Goal: Check status: Check status

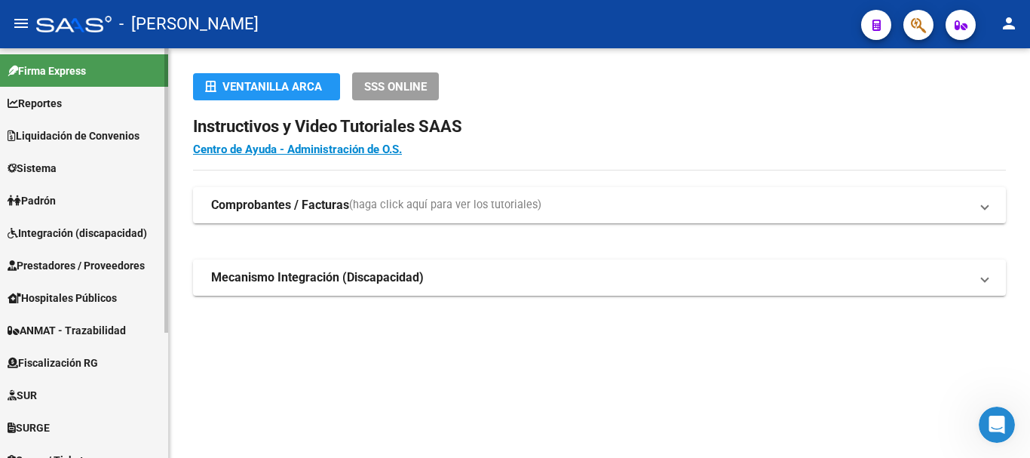
click at [68, 192] on link "Padrón" at bounding box center [84, 200] width 168 height 32
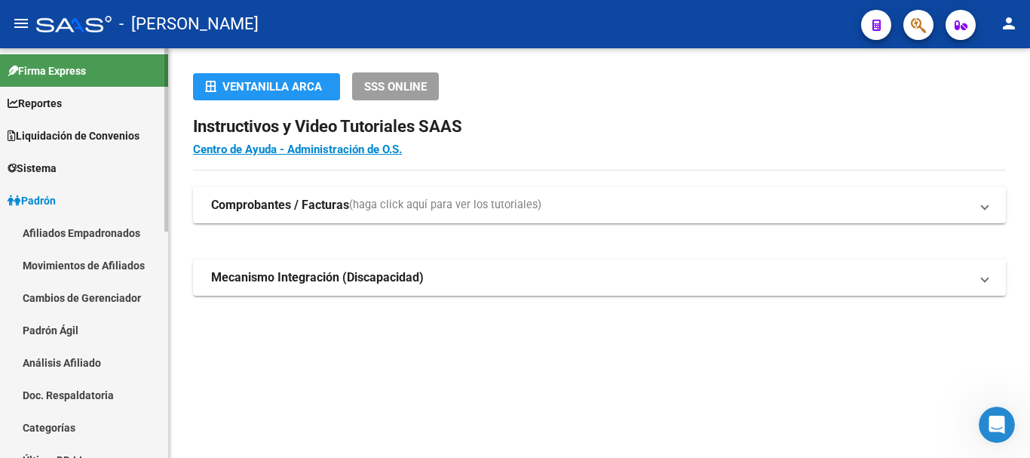
scroll to position [75, 0]
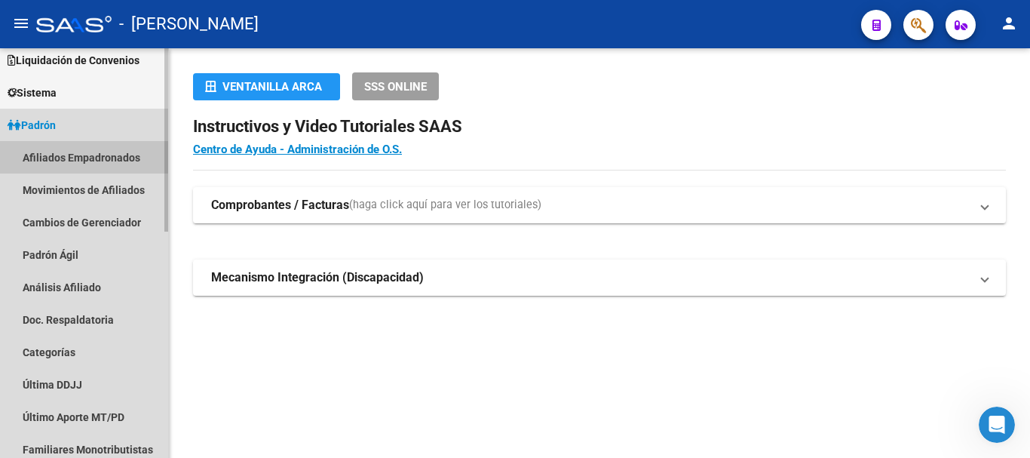
click at [71, 161] on link "Afiliados Empadronados" at bounding box center [84, 157] width 168 height 32
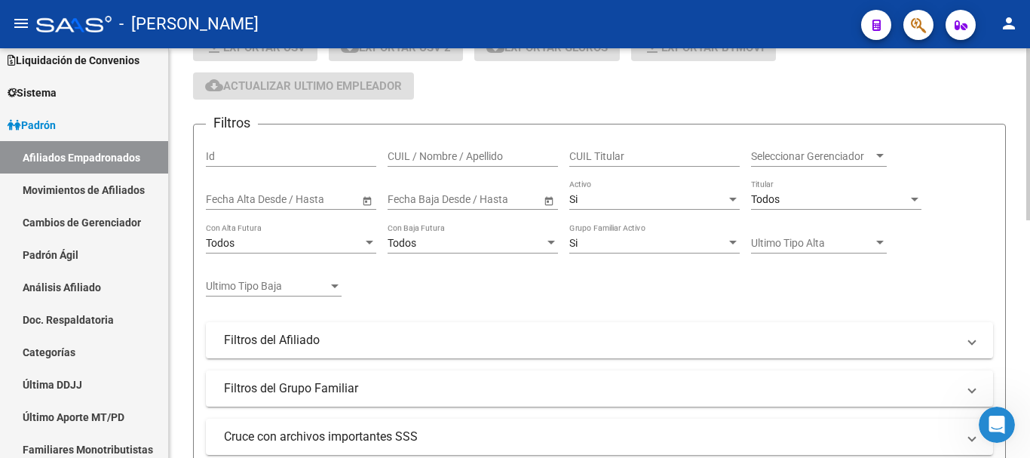
scroll to position [151, 0]
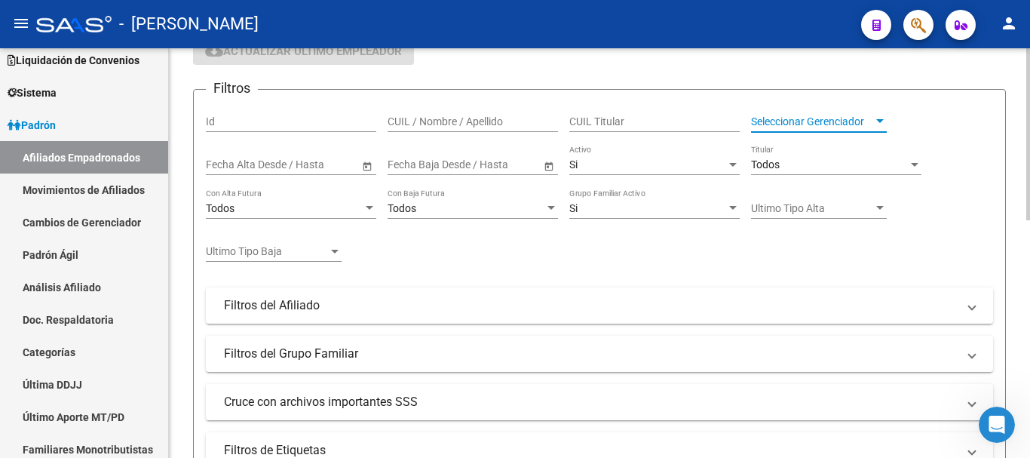
click at [881, 119] on div at bounding box center [880, 121] width 8 height 4
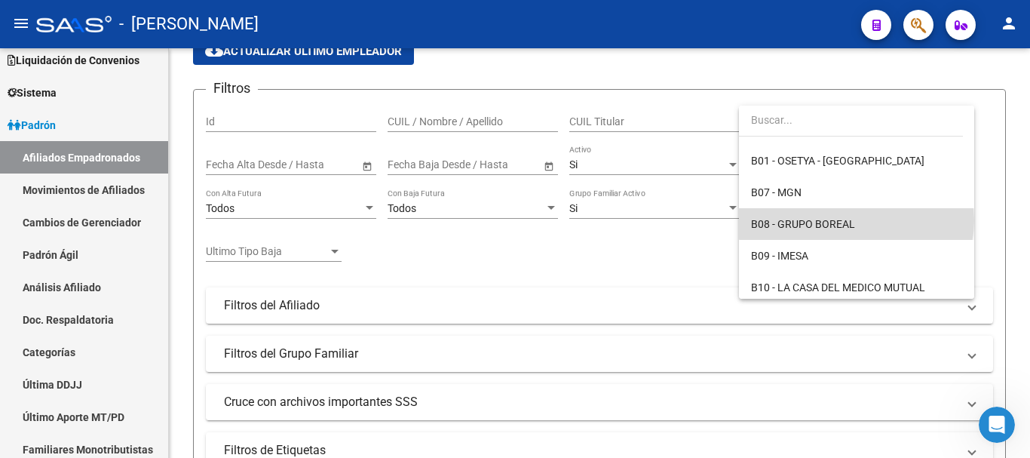
click at [856, 220] on span "B08 - GRUPO BOREAL" at bounding box center [856, 224] width 211 height 32
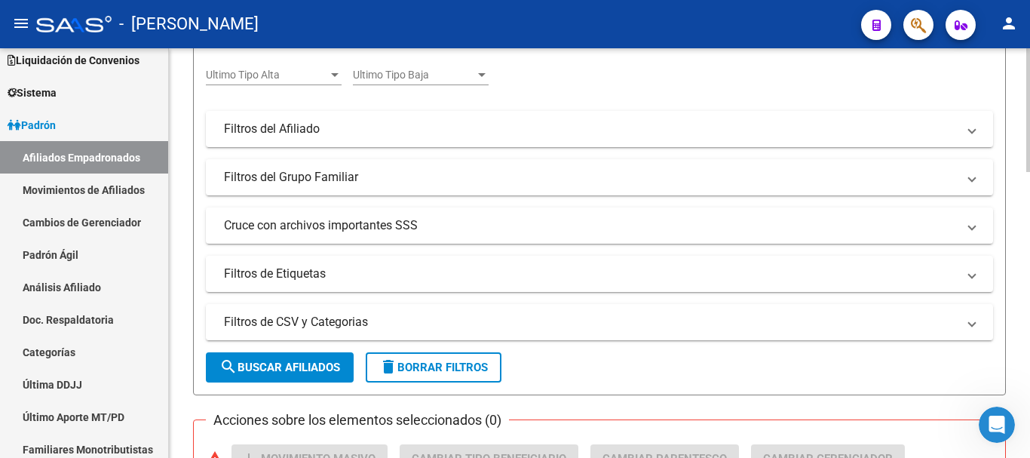
scroll to position [347, 0]
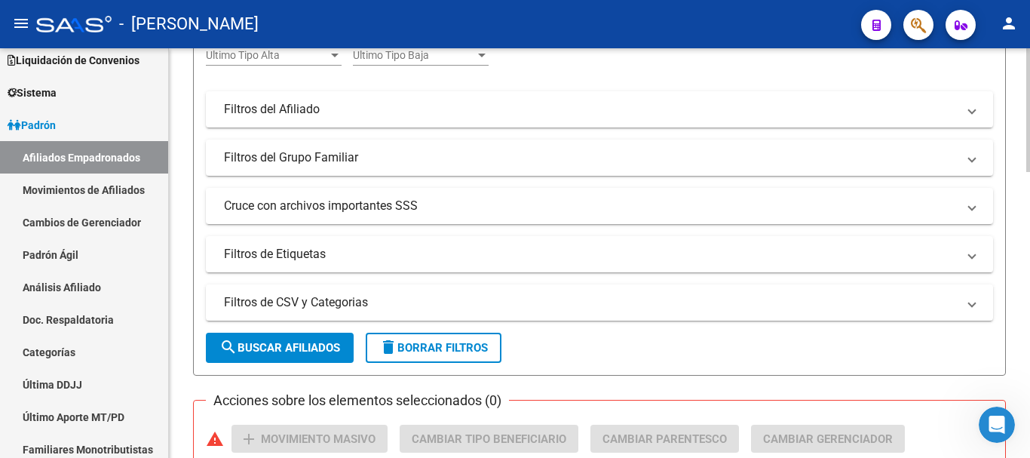
click at [280, 360] on button "search Buscar Afiliados" at bounding box center [280, 348] width 148 height 30
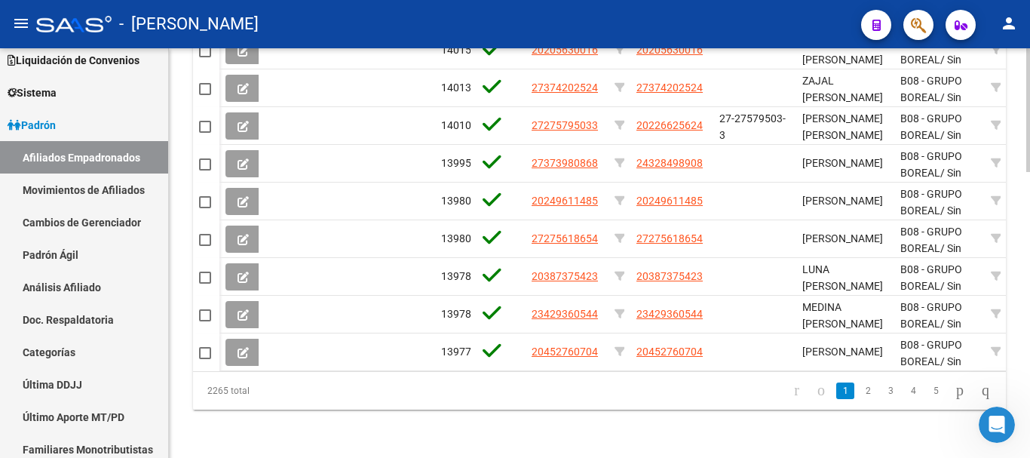
scroll to position [950, 0]
drag, startPoint x: 208, startPoint y: 392, endPoint x: 273, endPoint y: 388, distance: 65.0
click at [273, 388] on div "2265 total" at bounding box center [273, 391] width 160 height 38
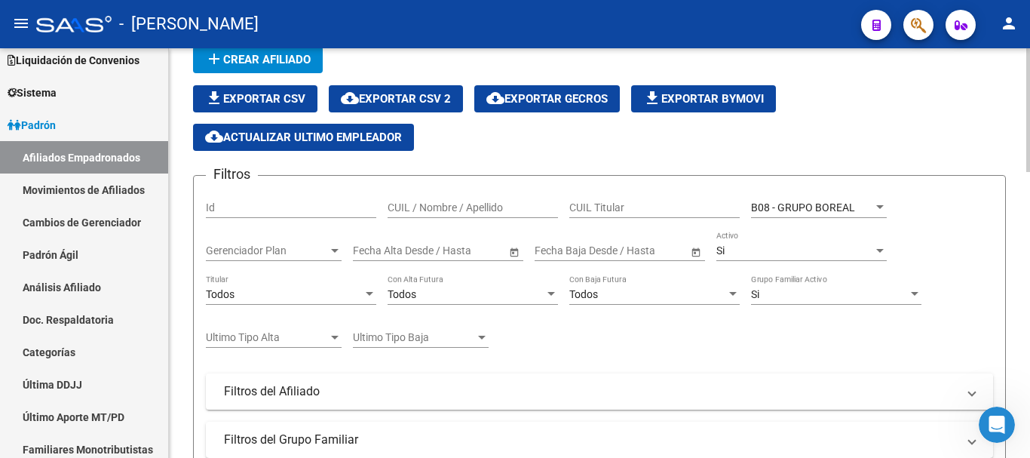
scroll to position [0, 0]
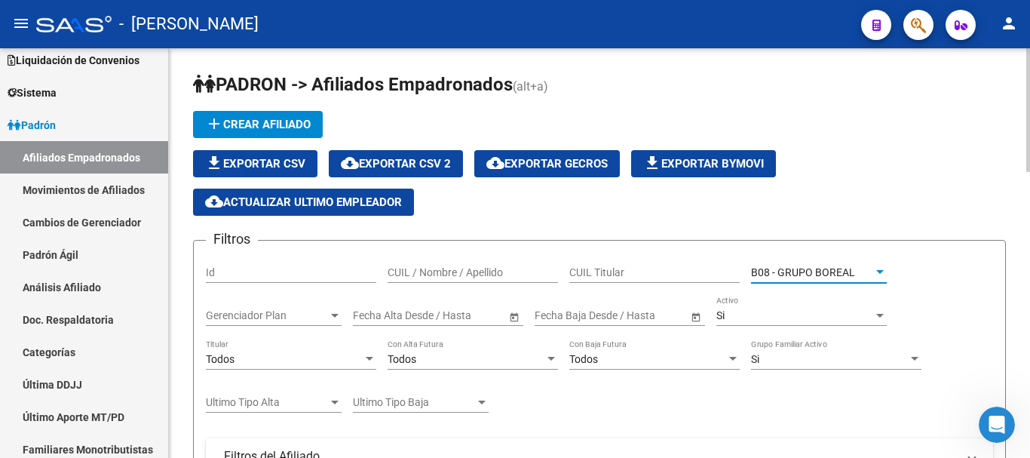
click at [841, 269] on span "B08 - GRUPO BOREAL" at bounding box center [803, 272] width 104 height 12
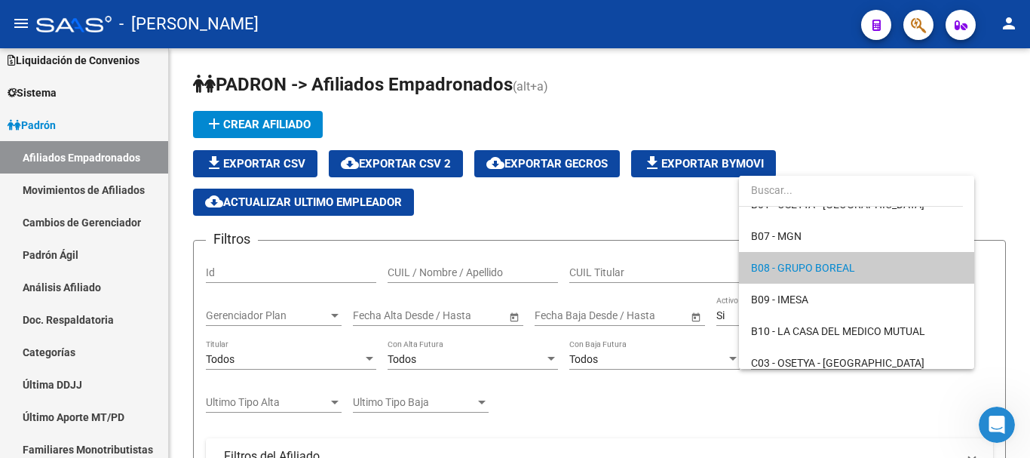
scroll to position [173, 0]
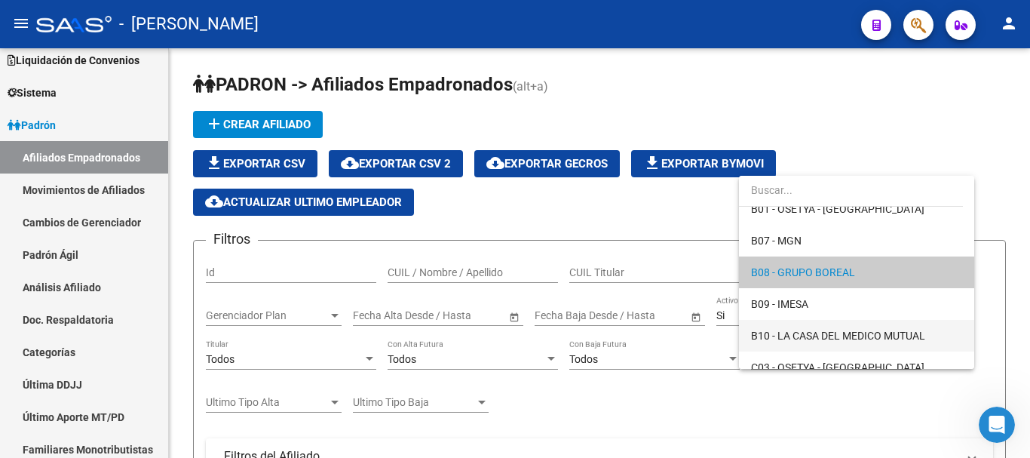
click at [824, 330] on span "B10 - LA CASA DEL MEDICO MUTUAL" at bounding box center [838, 336] width 174 height 12
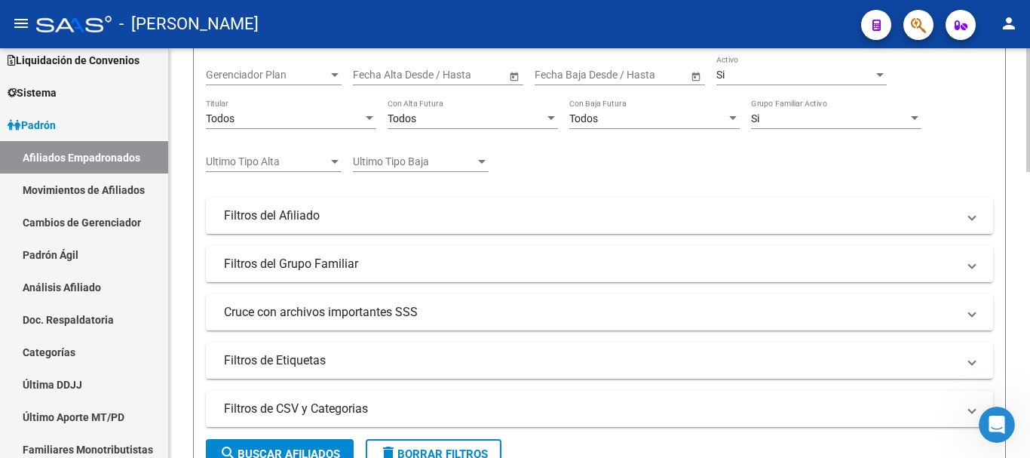
scroll to position [302, 0]
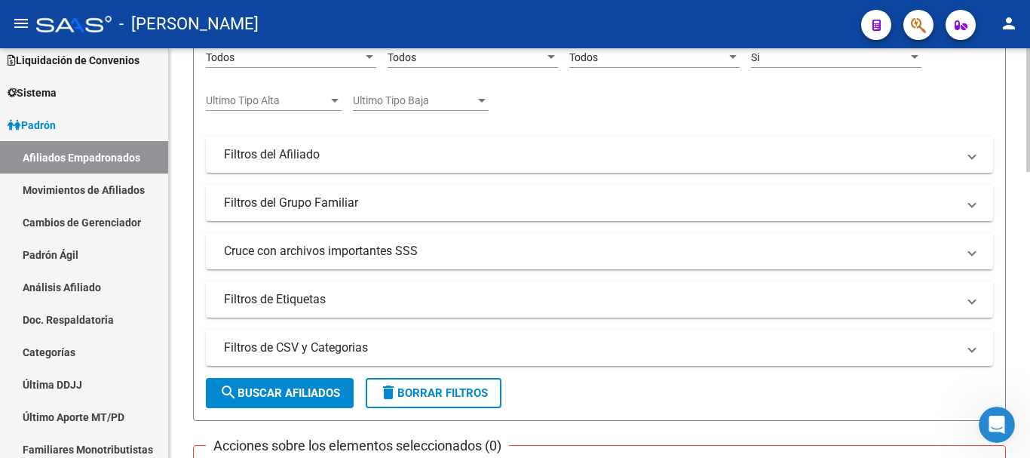
click at [314, 382] on button "search Buscar Afiliados" at bounding box center [280, 393] width 148 height 30
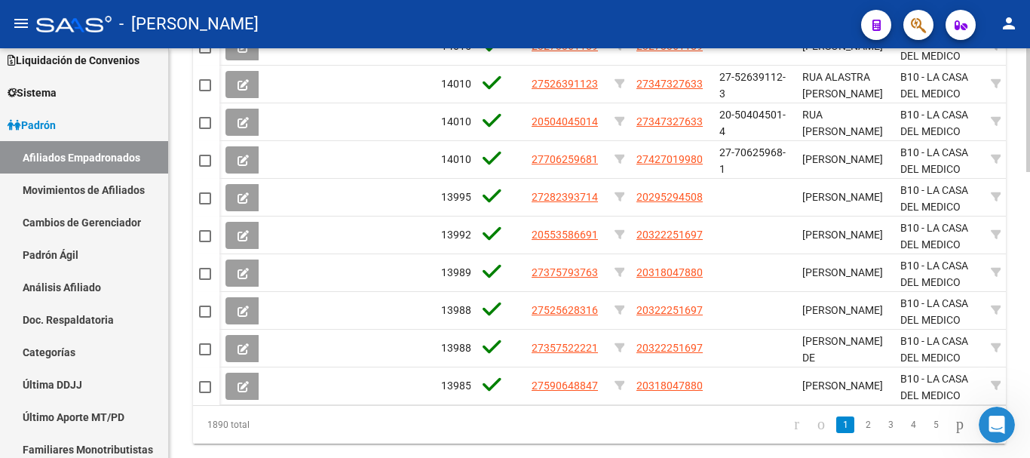
scroll to position [950, 0]
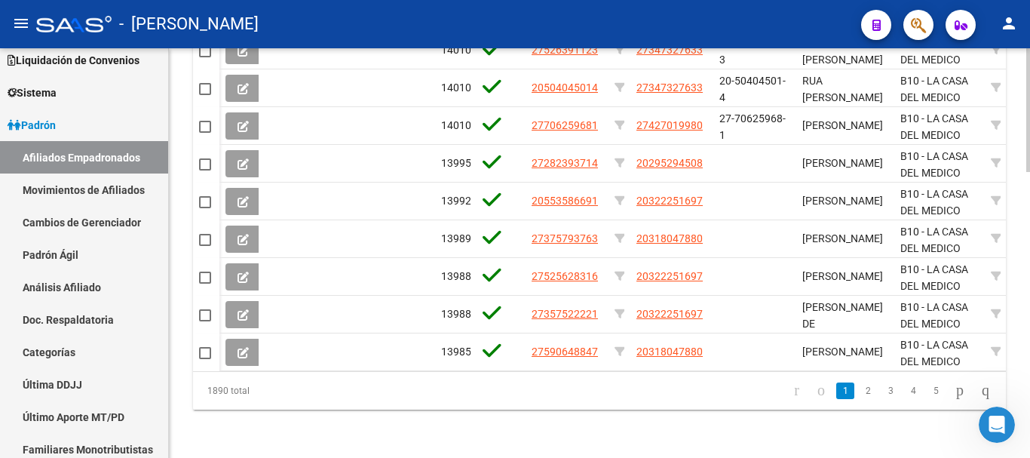
drag, startPoint x: 202, startPoint y: 388, endPoint x: 265, endPoint y: 392, distance: 62.8
click at [265, 392] on div "1890 total" at bounding box center [273, 391] width 160 height 38
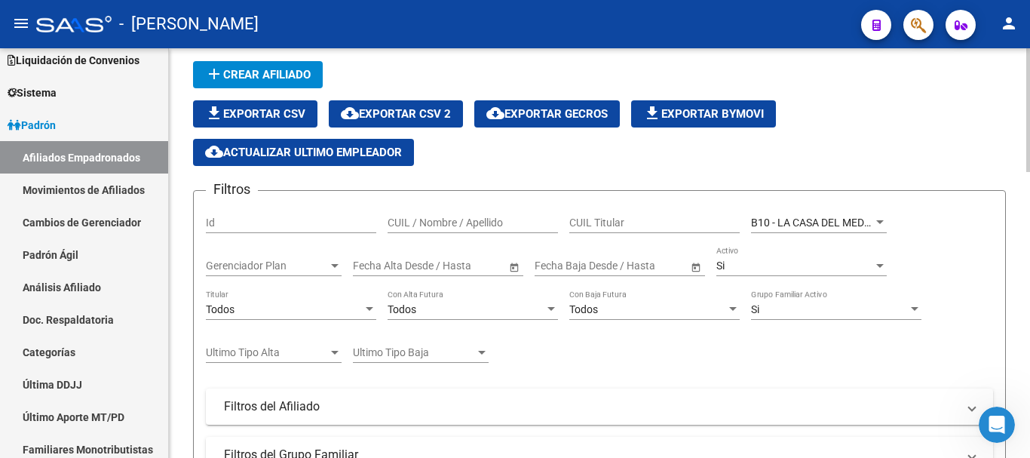
scroll to position [45, 0]
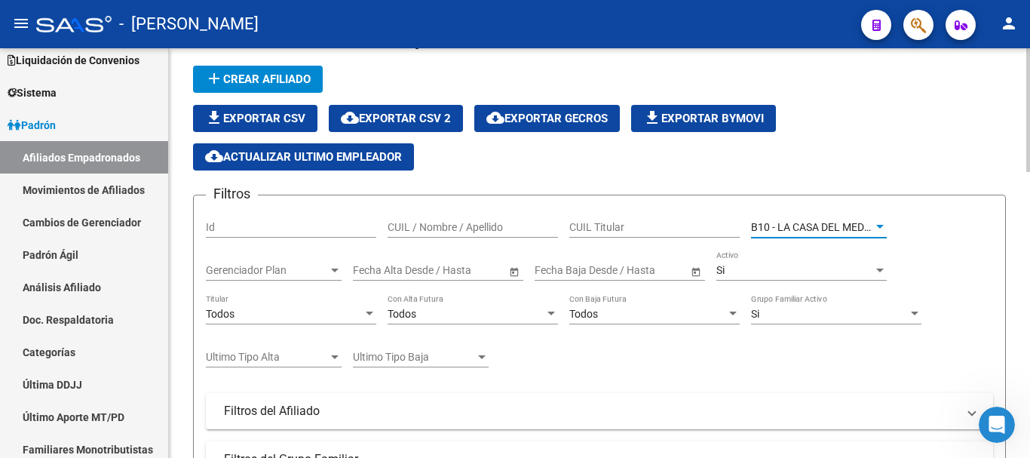
click at [865, 222] on span "B10 - LA CASA DEL MEDICO MUTUAL" at bounding box center [838, 227] width 174 height 12
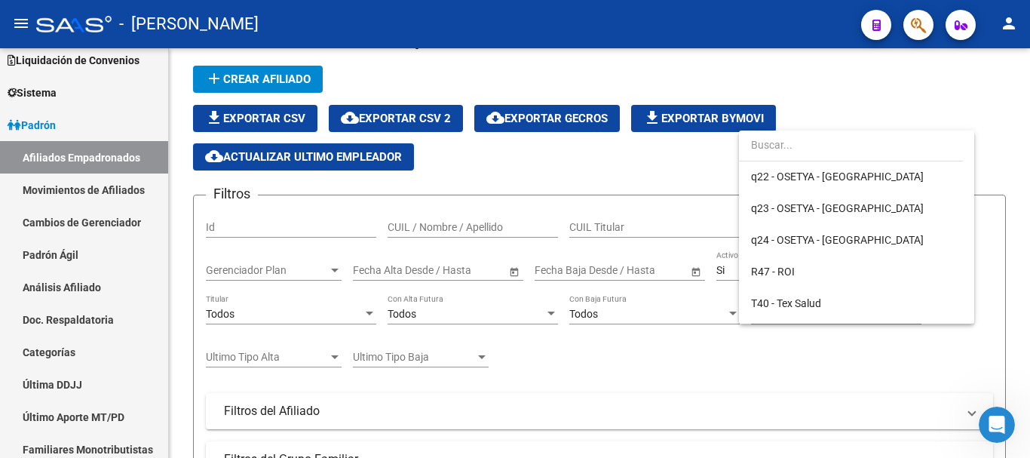
scroll to position [1359, 0]
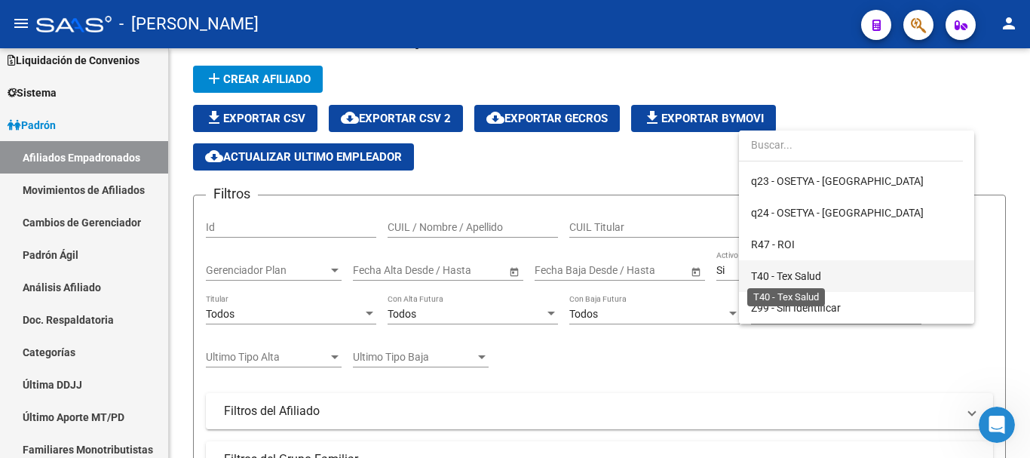
click at [821, 274] on span "T40 - Tex Salud" at bounding box center [786, 276] width 70 height 12
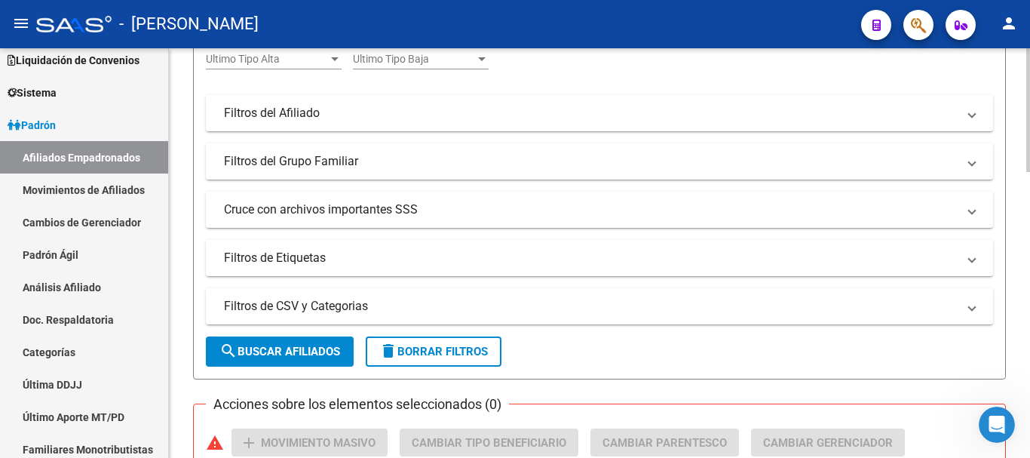
scroll to position [422, 0]
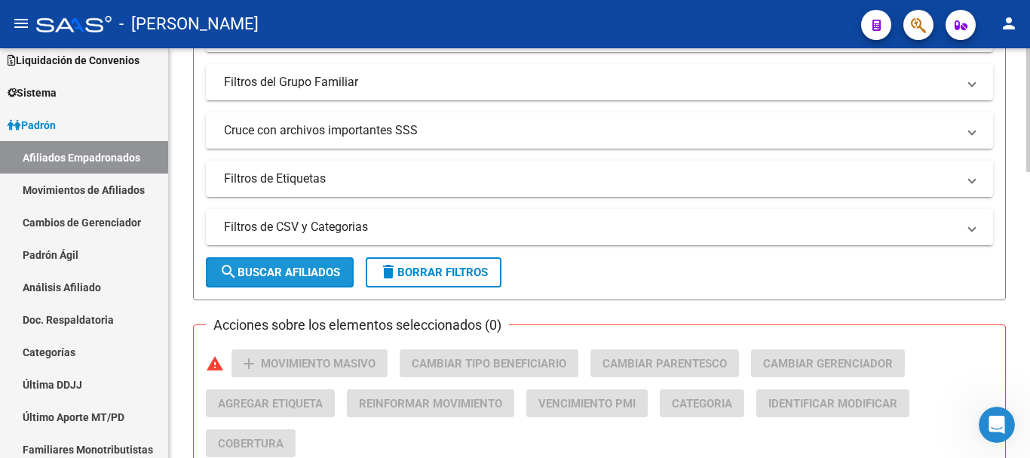
click at [287, 269] on span "search Buscar Afiliados" at bounding box center [279, 272] width 121 height 14
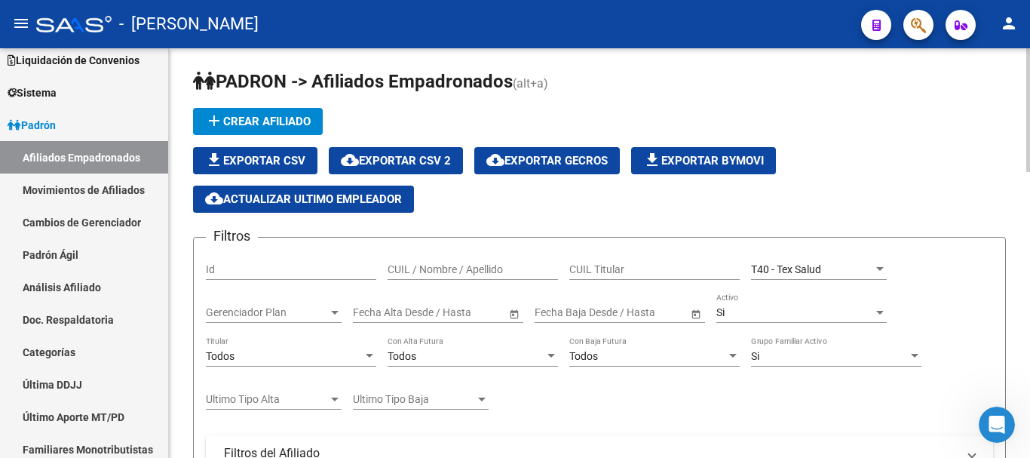
scroll to position [0, 0]
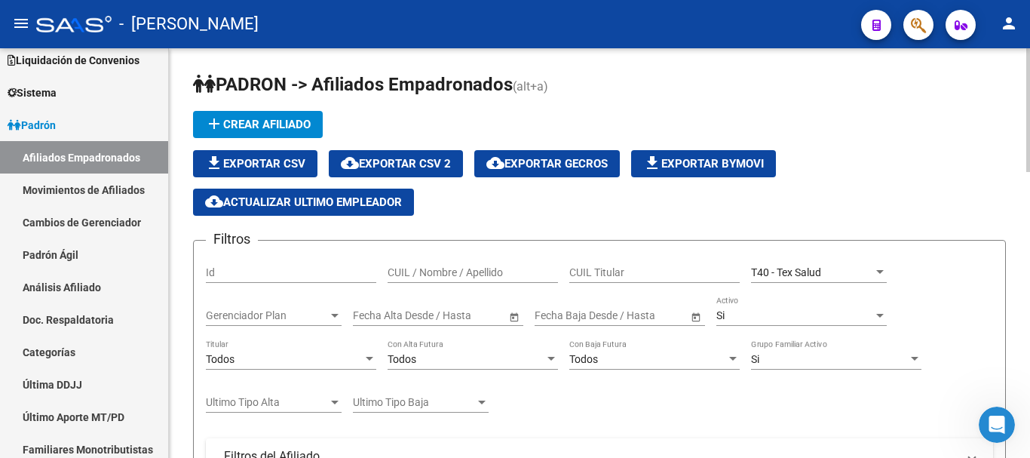
click at [832, 271] on div "T40 - Tex Salud" at bounding box center [812, 272] width 122 height 13
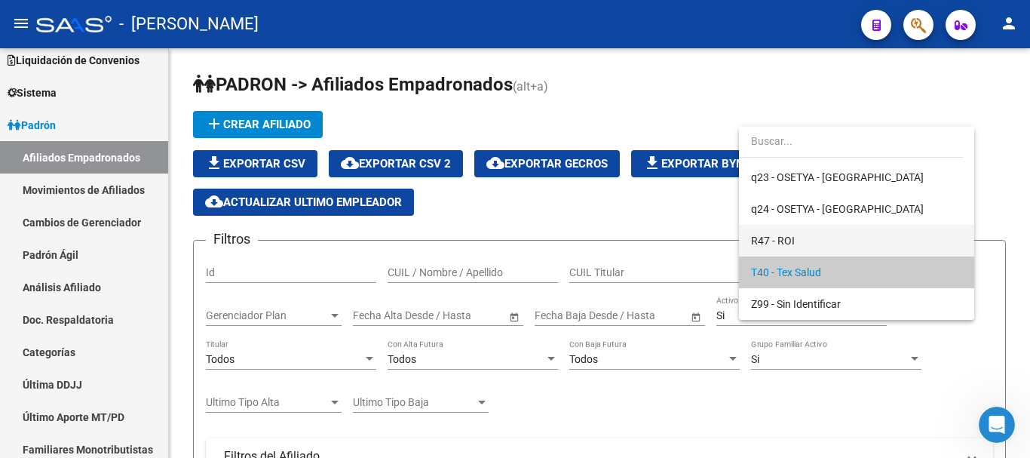
scroll to position [1284, 0]
